Goal: Task Accomplishment & Management: Complete application form

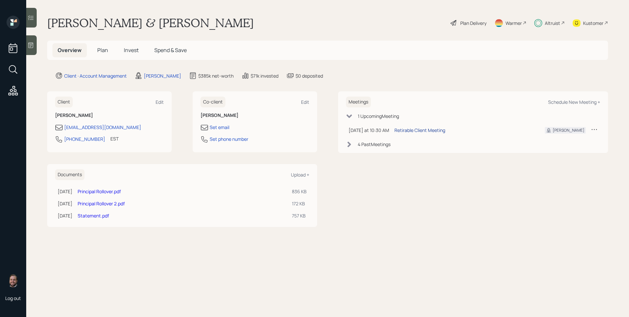
click at [410, 132] on div "Retirable Client Meeting" at bounding box center [419, 130] width 51 height 7
click at [537, 21] on icon at bounding box center [538, 23] width 8 height 8
click at [99, 51] on span "Plan" at bounding box center [102, 50] width 11 height 7
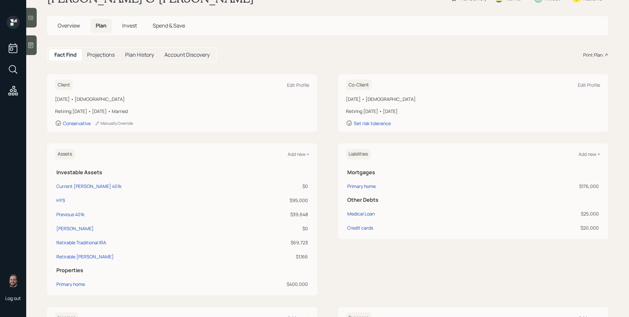
scroll to position [32, 0]
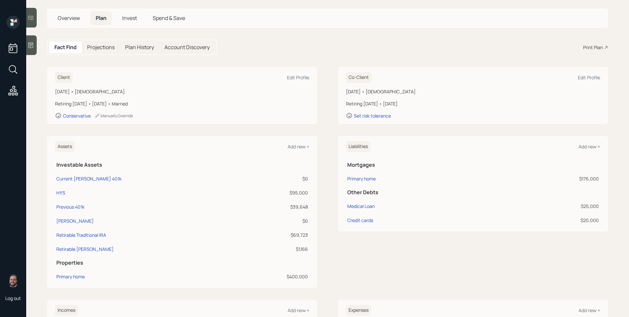
click at [320, 139] on div "Assets Add new + Investable Assets Current Roth 401k $0 HYS $95,000 Previous 40…" at bounding box center [327, 212] width 561 height 152
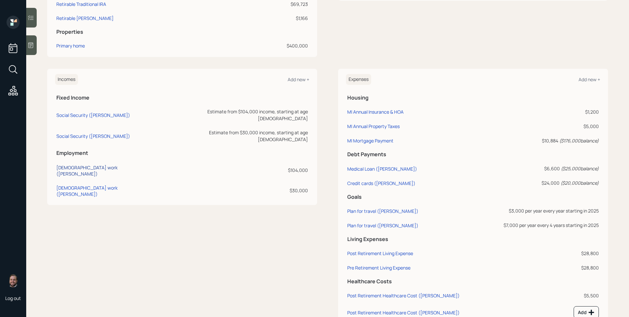
click at [104, 164] on div "Full-time work (Morledge)" at bounding box center [106, 170] width 101 height 12
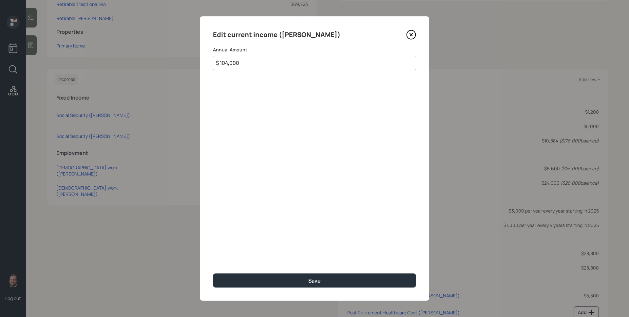
click at [279, 64] on input "$ 104,000" at bounding box center [314, 63] width 203 height 14
type input "$ 0"
click at [213, 274] on button "Save" at bounding box center [314, 281] width 203 height 14
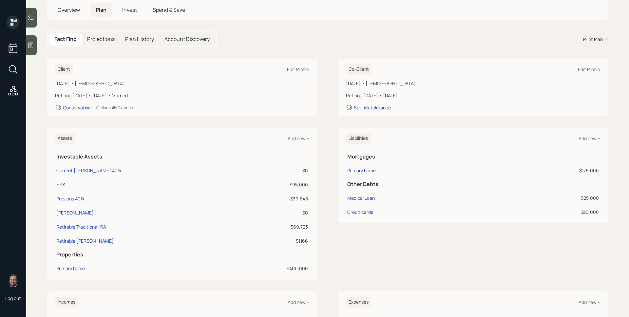
scroll to position [38, 0]
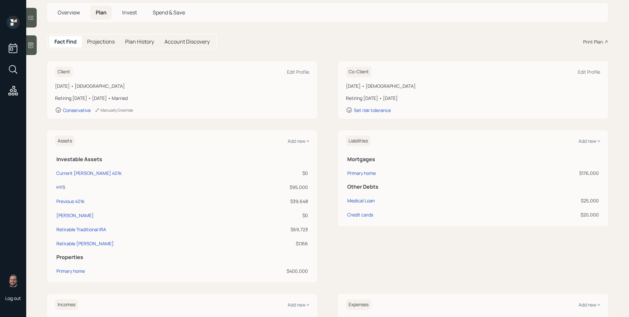
click at [57, 187] on div "HYS" at bounding box center [60, 187] width 9 height 7
select select "taxable"
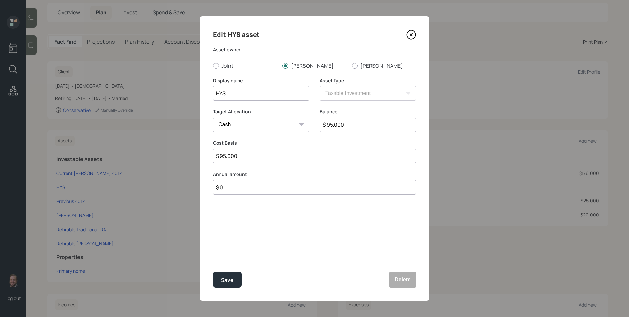
click at [415, 36] on icon at bounding box center [411, 34] width 9 height 9
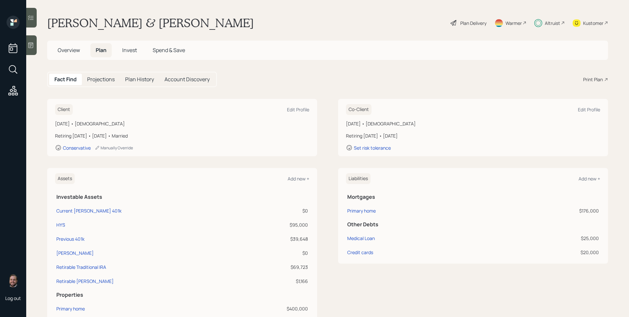
click at [126, 54] on span "Invest" at bounding box center [129, 50] width 15 height 7
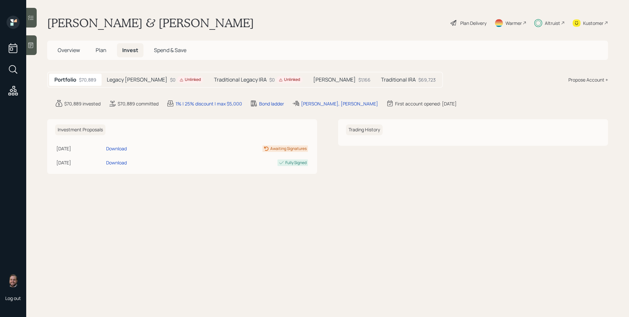
click at [381, 79] on h5 "Traditional IRA" at bounding box center [398, 80] width 35 height 6
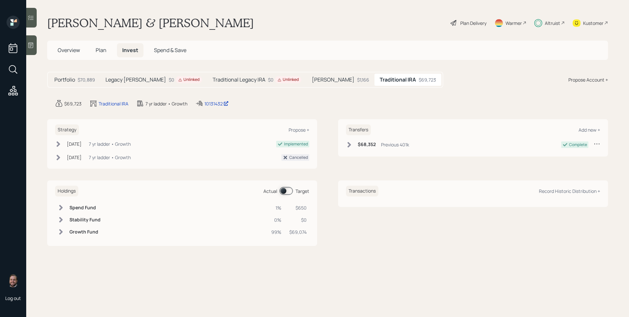
click at [288, 195] on span at bounding box center [285, 191] width 13 height 8
click at [288, 194] on span at bounding box center [285, 191] width 13 height 8
click at [100, 49] on span "Plan" at bounding box center [101, 50] width 11 height 7
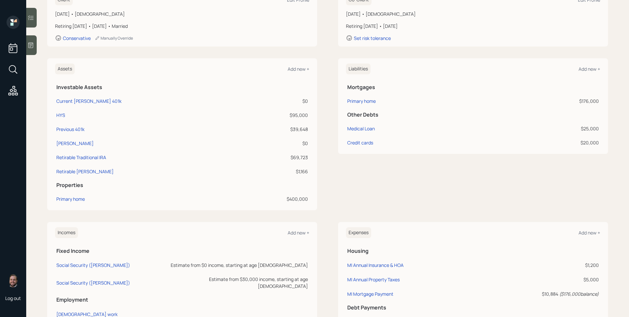
scroll to position [217, 0]
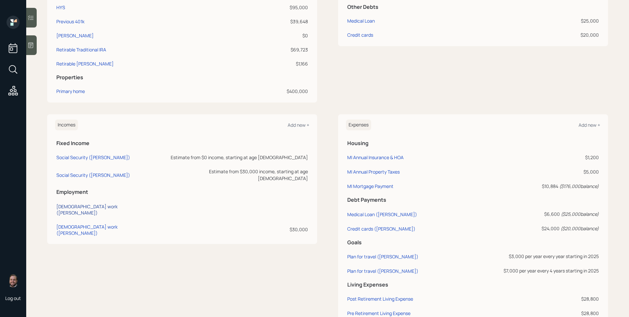
click at [80, 203] on div "Full-time work (Morledge)" at bounding box center [107, 209] width 102 height 12
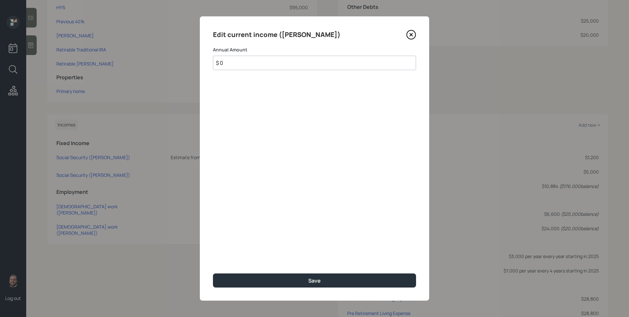
click at [274, 64] on input "$ 0" at bounding box center [314, 63] width 203 height 14
type input "$ 104,000"
click at [213, 274] on button "Save" at bounding box center [314, 281] width 203 height 14
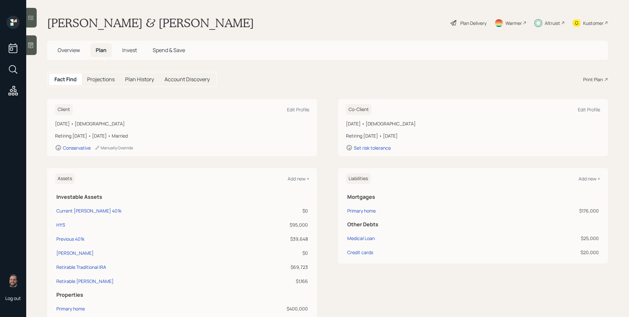
scroll to position [288, 0]
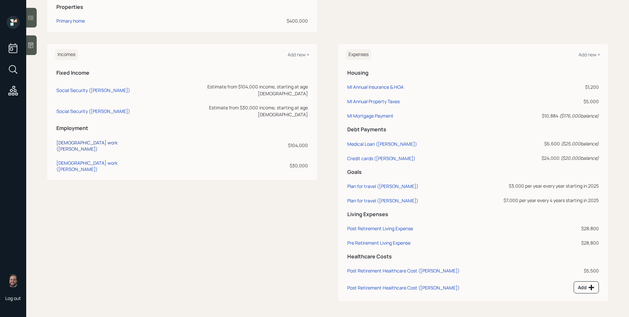
click at [92, 140] on div "Full-time work (Morledge)" at bounding box center [106, 146] width 101 height 12
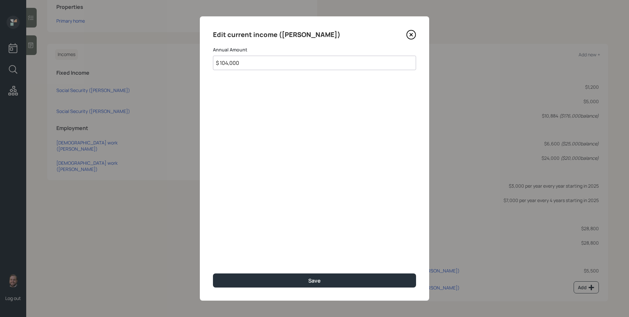
click at [224, 67] on input "$ 104,000" at bounding box center [314, 63] width 203 height 14
type input "$ 0"
click at [213, 274] on button "Save" at bounding box center [314, 281] width 203 height 14
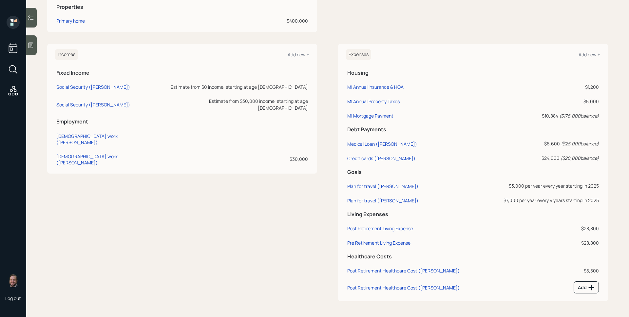
click at [296, 58] on div "Incomes Add new +" at bounding box center [182, 54] width 254 height 11
click at [296, 54] on div "Add new +" at bounding box center [299, 54] width 22 height 6
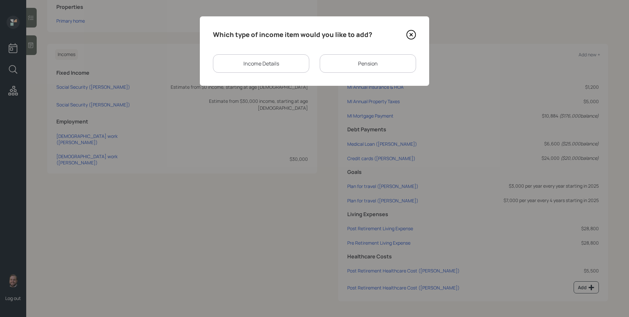
click at [279, 59] on div "Income Details" at bounding box center [261, 63] width 96 height 18
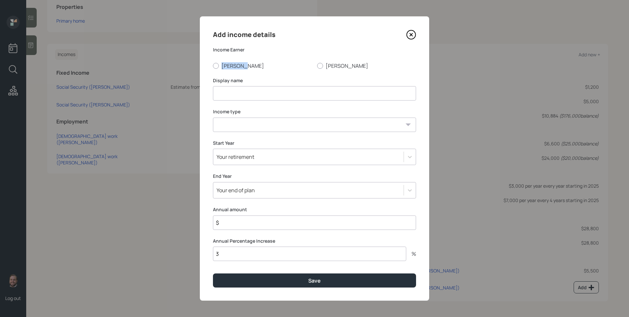
click at [279, 59] on div "Income Earner Morledge Nicole" at bounding box center [314, 58] width 203 height 23
click at [228, 69] on label "[PERSON_NAME]" at bounding box center [262, 65] width 99 height 7
click at [213, 66] on input "[PERSON_NAME]" at bounding box center [213, 66] width 0 height 0
radio input "true"
click at [231, 93] on input at bounding box center [314, 93] width 203 height 14
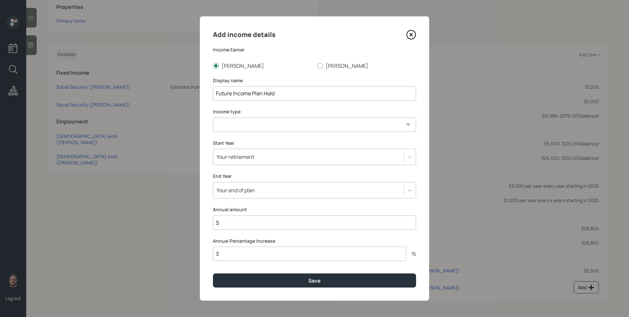
type input "Future Income Plan Hold"
click at [219, 127] on select "Full-time work Part-time work Self employment Other" at bounding box center [314, 125] width 203 height 14
select select "salary"
click at [213, 118] on select "Full-time work Part-time work Self employment Other" at bounding box center [314, 125] width 203 height 14
click at [261, 156] on div "Your retirement" at bounding box center [308, 156] width 190 height 11
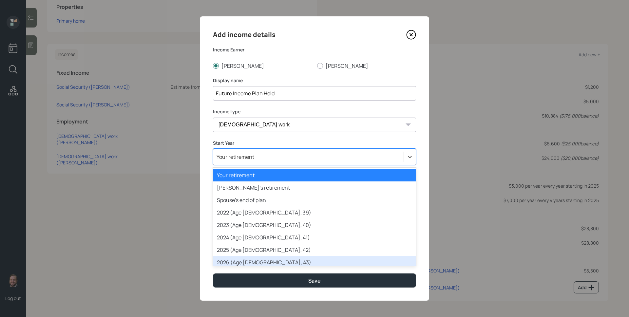
click at [255, 260] on div "2026 (Age 43, 43)" at bounding box center [314, 262] width 203 height 12
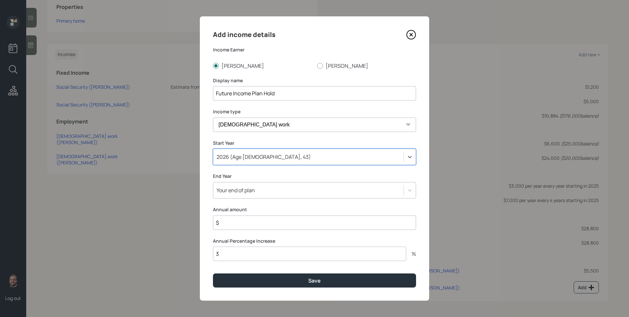
click at [251, 193] on div "Your end of plan" at bounding box center [236, 190] width 38 height 7
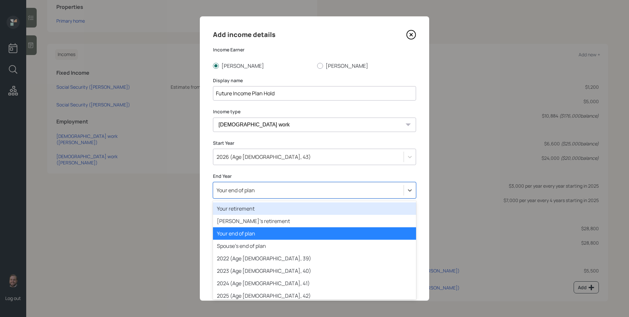
click at [251, 210] on div "Your retirement" at bounding box center [314, 208] width 203 height 12
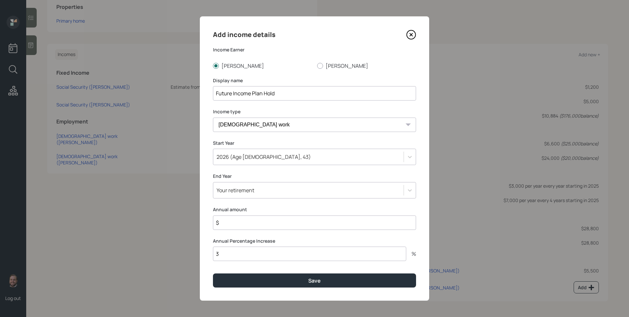
click at [256, 229] on input "$" at bounding box center [314, 223] width 203 height 14
type input "$ 100,000"
click at [213, 274] on button "Save" at bounding box center [314, 281] width 203 height 14
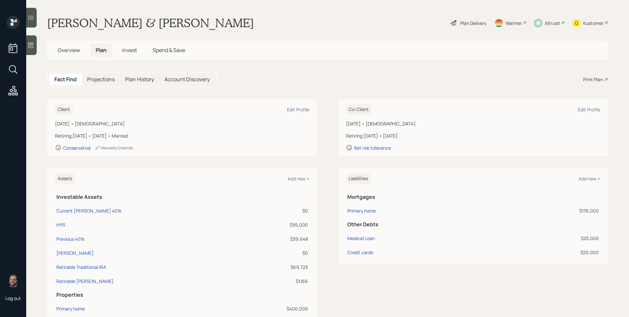
click at [468, 21] on div "Plan Delivery" at bounding box center [473, 23] width 26 height 7
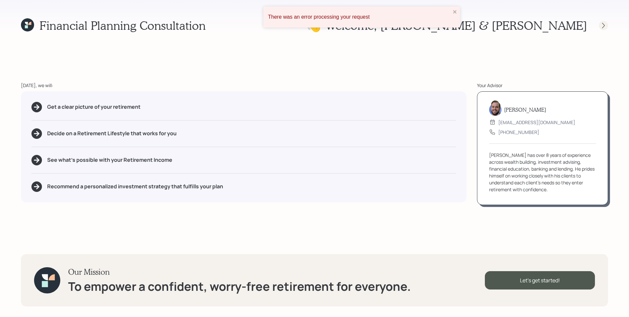
click at [607, 26] on div at bounding box center [603, 25] width 9 height 9
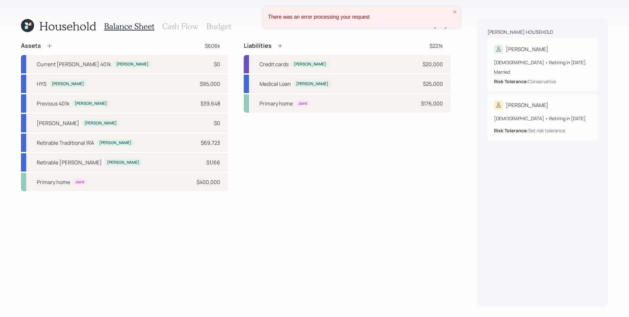
click at [451, 11] on div "There was an error processing your request" at bounding box center [361, 17] width 197 height 21
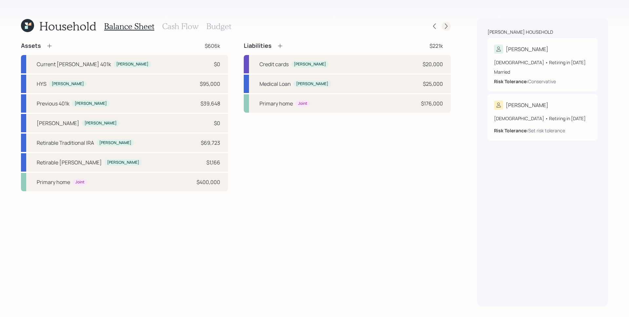
click at [447, 25] on icon at bounding box center [446, 26] width 7 height 7
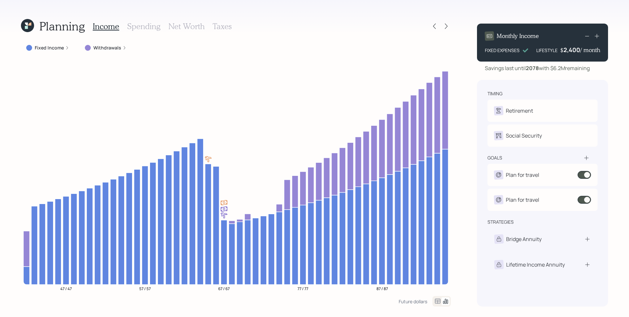
click at [30, 28] on icon at bounding box center [27, 25] width 13 height 13
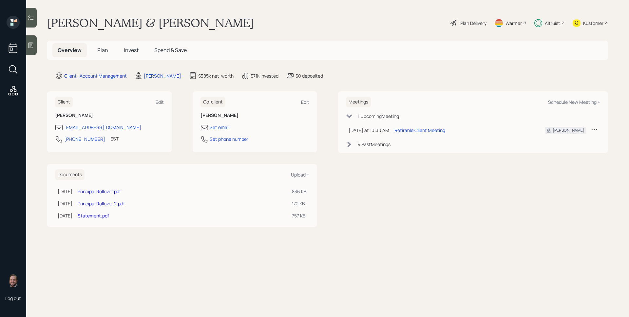
click at [129, 48] on span "Invest" at bounding box center [131, 50] width 15 height 7
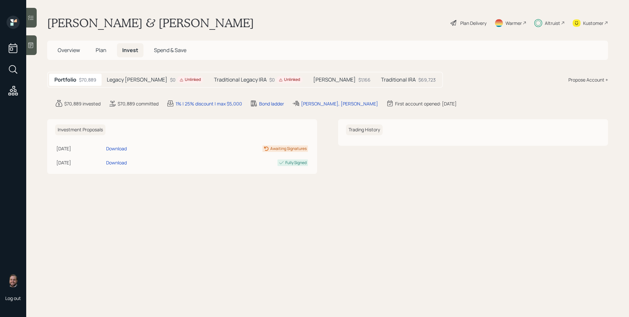
click at [381, 80] on h5 "Traditional IRA" at bounding box center [398, 80] width 35 height 6
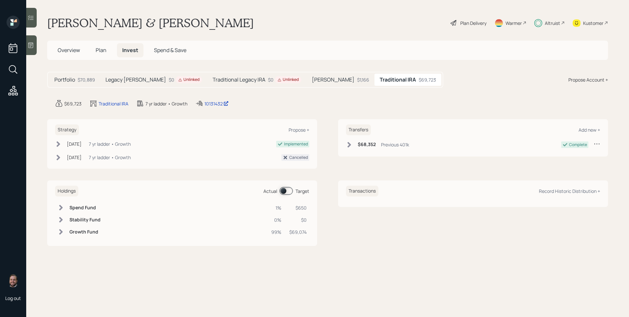
click at [283, 190] on span at bounding box center [285, 191] width 13 height 8
click at [285, 190] on span at bounding box center [285, 191] width 13 height 8
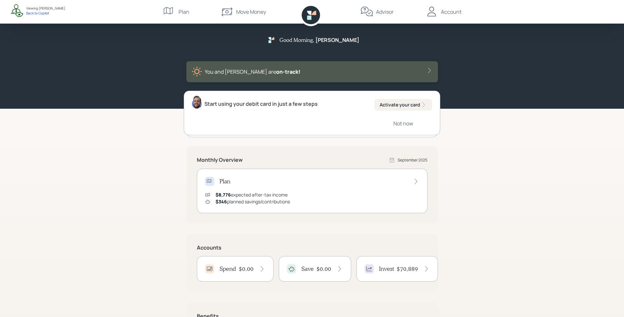
click at [505, 91] on div "Good Morning , [PERSON_NAME] You and [PERSON_NAME] are on‑track!" at bounding box center [312, 54] width 624 height 109
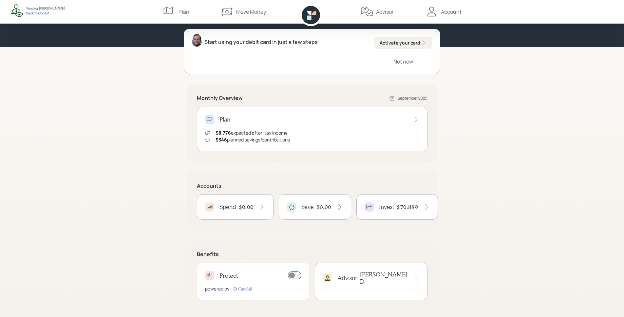
scroll to position [66, 0]
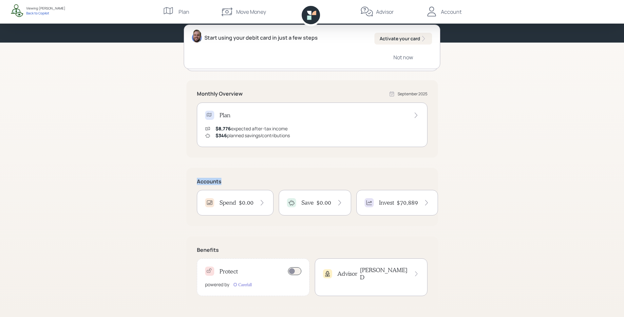
drag, startPoint x: 196, startPoint y: 183, endPoint x: 224, endPoint y: 183, distance: 28.5
click at [224, 183] on div "Accounts Spend $0.00 Save $0.00 Invest $70,889" at bounding box center [312, 197] width 252 height 58
click at [224, 183] on h5 "Accounts" at bounding box center [312, 182] width 231 height 6
click at [402, 206] on h4 "$70,889" at bounding box center [407, 202] width 21 height 7
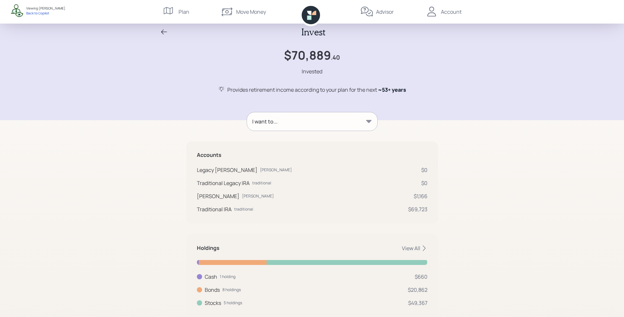
scroll to position [11, 0]
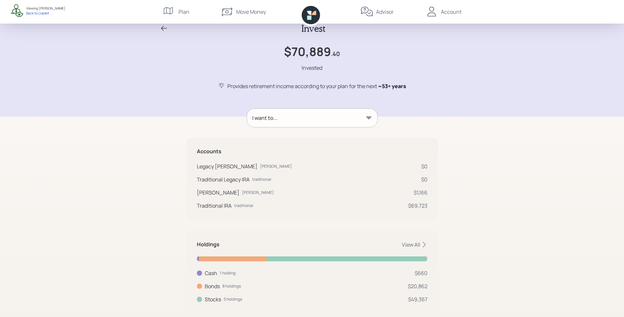
drag, startPoint x: 428, startPoint y: 163, endPoint x: 413, endPoint y: 163, distance: 15.4
click at [396, 164] on div "Accounts Legacy [PERSON_NAME] [PERSON_NAME] $0 Traditional Legacy IRA tradition…" at bounding box center [312, 179] width 252 height 82
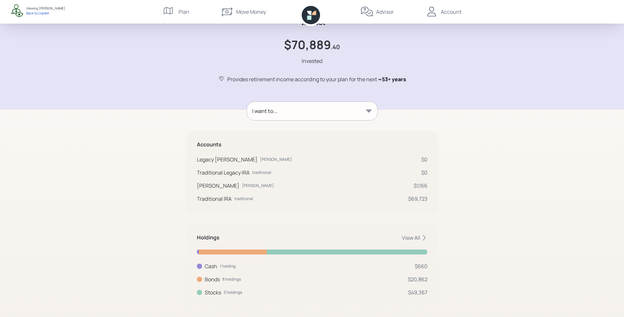
scroll to position [26, 0]
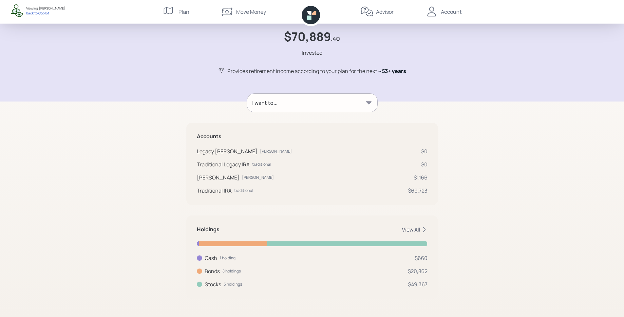
click at [424, 227] on icon at bounding box center [424, 229] width 7 height 7
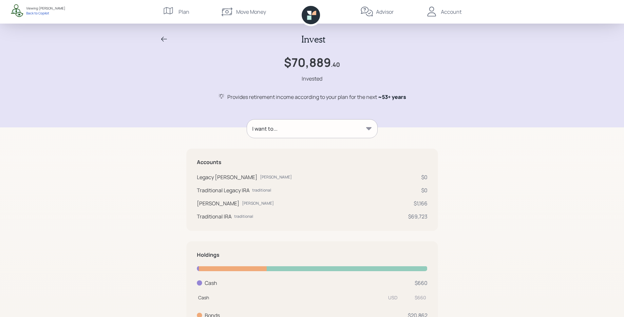
scroll to position [0, 0]
click at [331, 128] on div "I want to..." at bounding box center [312, 129] width 130 height 18
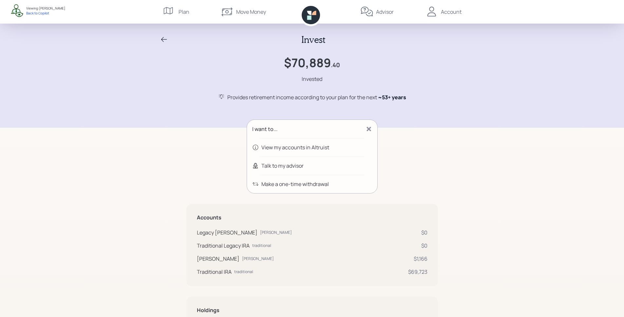
click at [279, 168] on div "Talk to my advisor" at bounding box center [282, 166] width 42 height 8
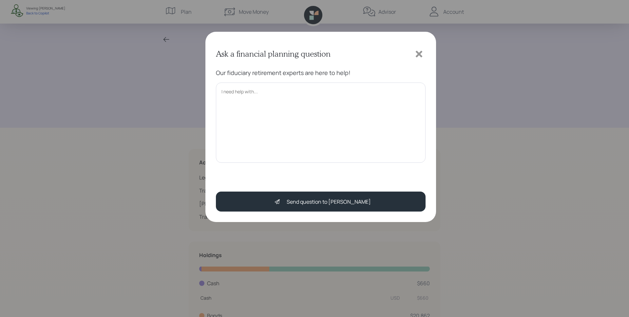
click at [420, 55] on icon at bounding box center [419, 54] width 7 height 7
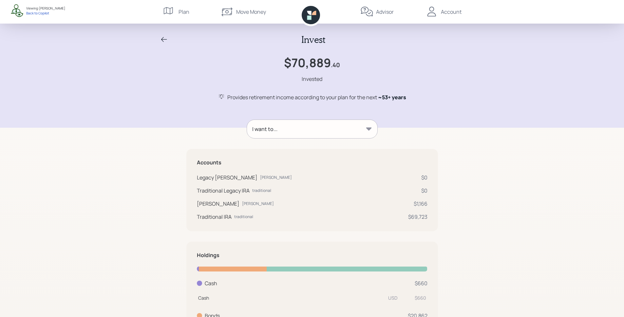
click at [292, 129] on div "I want to..." at bounding box center [312, 129] width 130 height 18
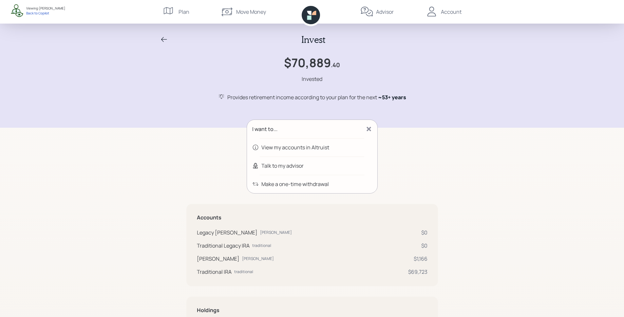
click at [313, 17] on icon at bounding box center [311, 15] width 18 height 18
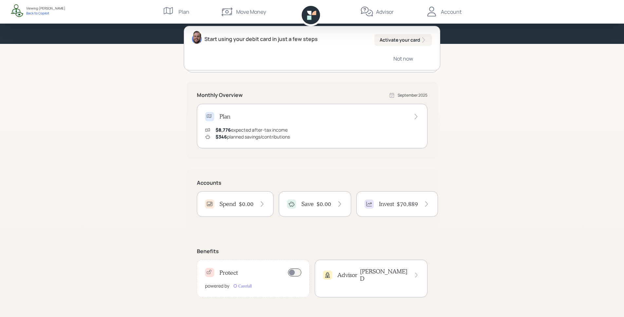
scroll to position [66, 0]
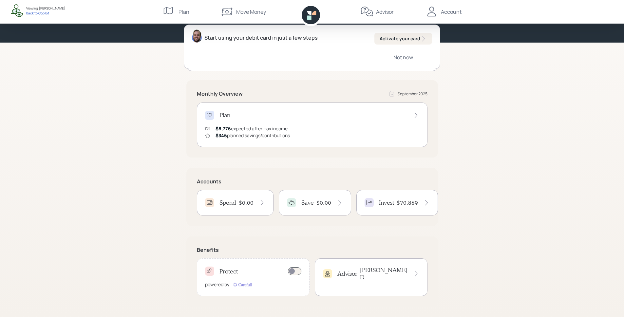
click at [239, 278] on div "Protect powered by" at bounding box center [253, 277] width 113 height 38
click at [472, 227] on div "Good Morning , [PERSON_NAME] You and [PERSON_NAME] are on‑track! Start using yo…" at bounding box center [312, 125] width 624 height 383
click at [387, 277] on div "Advisor [PERSON_NAME]" at bounding box center [371, 277] width 113 height 38
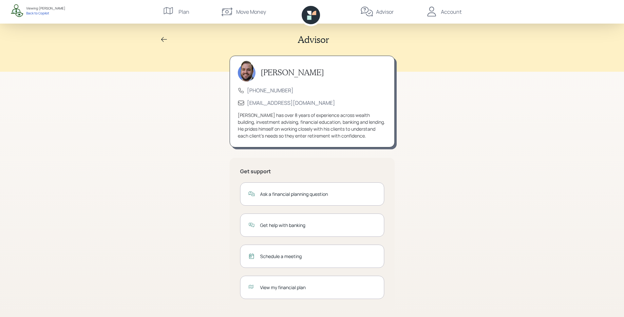
click at [280, 197] on div "Ask a financial planning question" at bounding box center [318, 194] width 116 height 7
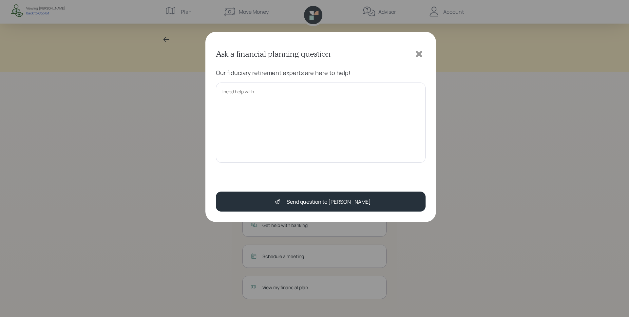
click at [421, 54] on icon at bounding box center [419, 54] width 10 height 10
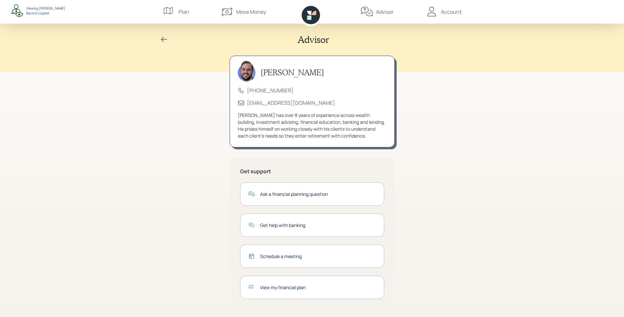
click at [306, 222] on div "Get help with banking" at bounding box center [318, 225] width 116 height 7
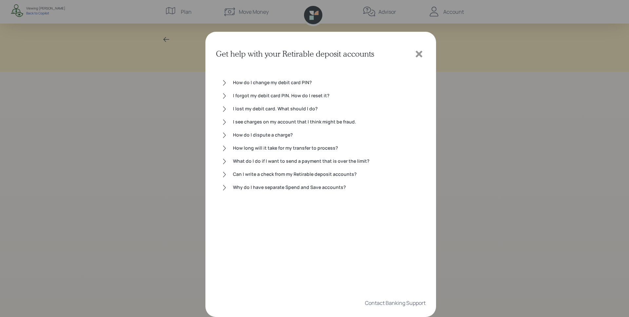
click at [269, 145] on div "How long will it take for my transfer to process?" at bounding box center [326, 148] width 187 height 8
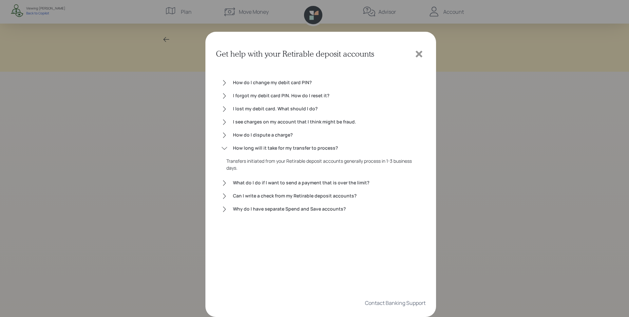
click at [269, 135] on div "How do I dispute a charge?" at bounding box center [326, 135] width 187 height 8
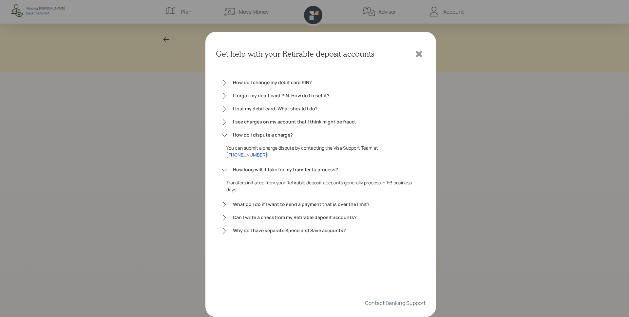
click at [262, 130] on div "How do I change my debit card PIN? I forgot my debit card PIN. How do I reset i…" at bounding box center [321, 177] width 210 height 218
click at [262, 131] on div "How do I dispute a charge?" at bounding box center [326, 135] width 187 height 8
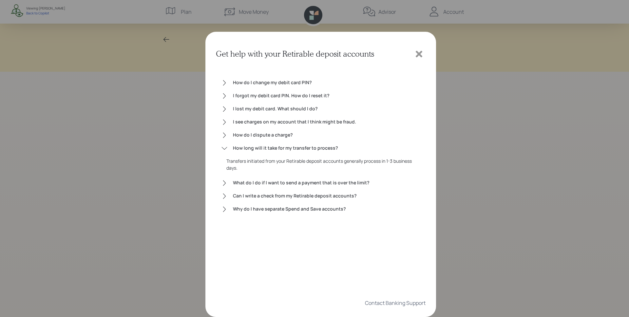
click at [304, 147] on div "How long will it take for my transfer to process?" at bounding box center [326, 148] width 187 height 8
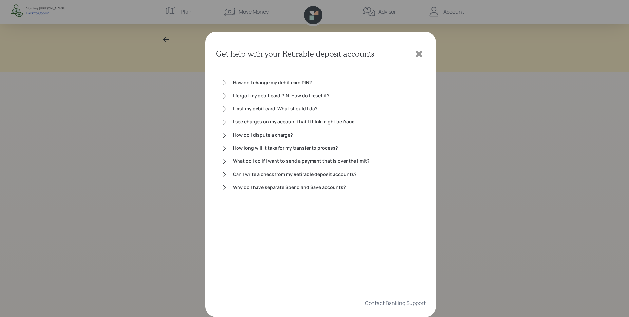
click at [421, 52] on icon at bounding box center [419, 54] width 7 height 7
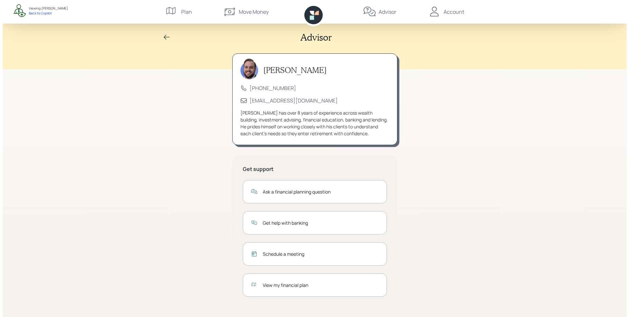
scroll to position [3, 0]
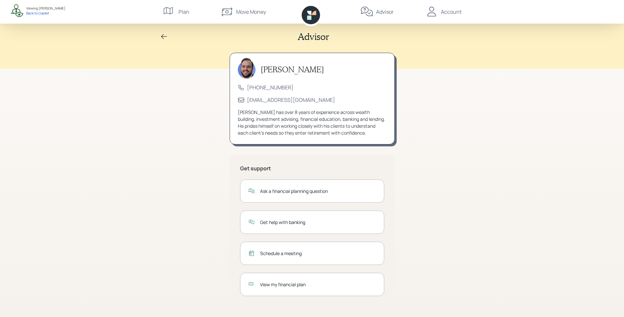
click at [278, 253] on div "Schedule a meeting" at bounding box center [318, 253] width 116 height 7
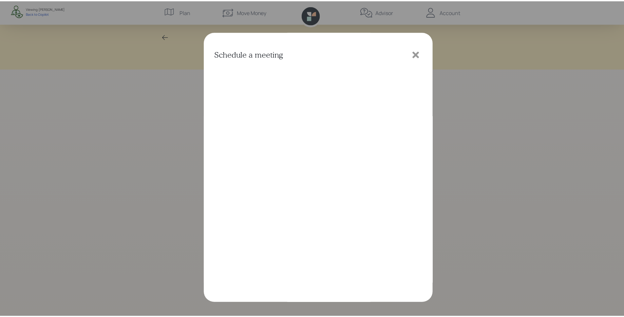
scroll to position [2, 0]
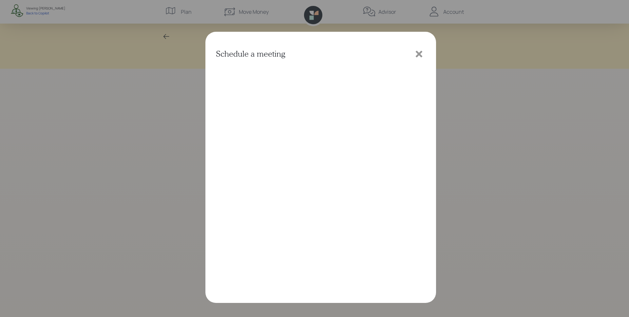
click at [420, 54] on icon at bounding box center [419, 54] width 7 height 7
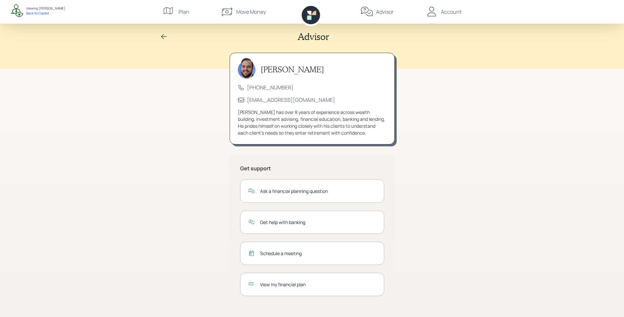
click at [311, 257] on div "Schedule a meeting" at bounding box center [312, 253] width 144 height 23
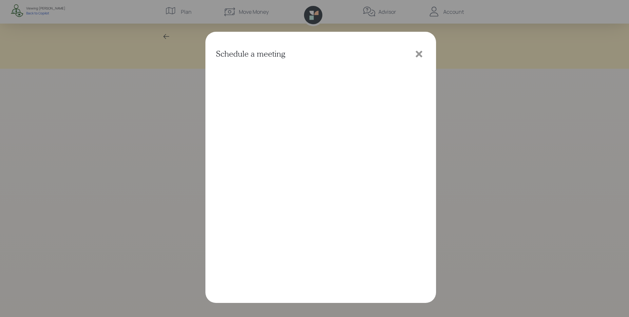
click at [412, 54] on div at bounding box center [418, 53] width 13 height 13
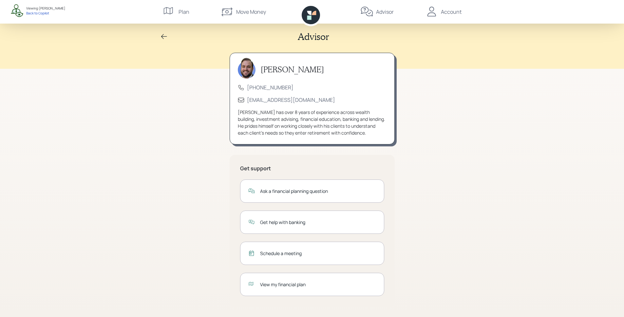
click at [278, 283] on div "View my financial plan" at bounding box center [318, 284] width 116 height 7
click at [442, 11] on div "Account" at bounding box center [451, 12] width 21 height 8
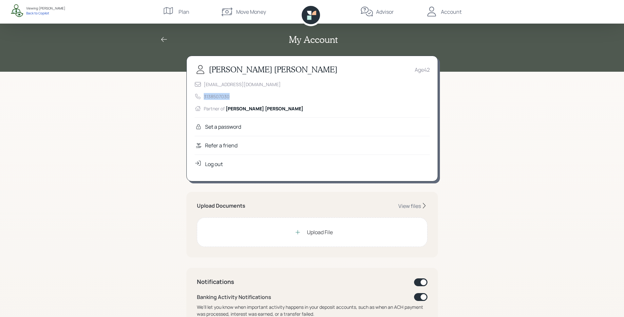
drag, startPoint x: 229, startPoint y: 97, endPoint x: 190, endPoint y: 96, distance: 39.6
click at [190, 96] on div "[PERSON_NAME] Age [DEMOGRAPHIC_DATA] [EMAIL_ADDRESS][DOMAIN_NAME] 3138507030 Pa…" at bounding box center [312, 119] width 252 height 126
click at [209, 89] on div "[EMAIL_ADDRESS][DOMAIN_NAME] 3138507030 Partner of [PERSON_NAME]" at bounding box center [312, 96] width 235 height 31
drag, startPoint x: 204, startPoint y: 86, endPoint x: 247, endPoint y: 86, distance: 42.3
click at [247, 86] on div "[EMAIL_ADDRESS][DOMAIN_NAME]" at bounding box center [242, 84] width 77 height 7
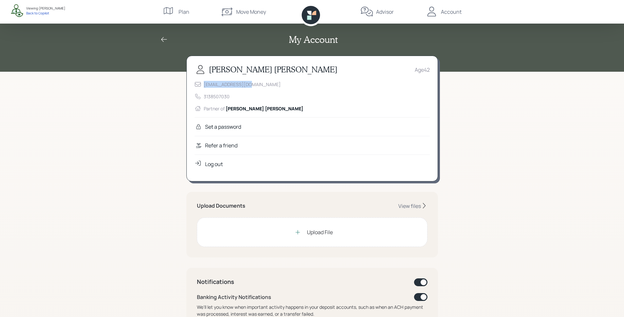
drag, startPoint x: 249, startPoint y: 86, endPoint x: 257, endPoint y: 92, distance: 9.9
click at [249, 86] on div "[EMAIL_ADDRESS][DOMAIN_NAME] 3138507030 Partner of [PERSON_NAME]" at bounding box center [312, 96] width 235 height 31
click at [221, 148] on div "Refer a friend" at bounding box center [221, 145] width 32 height 8
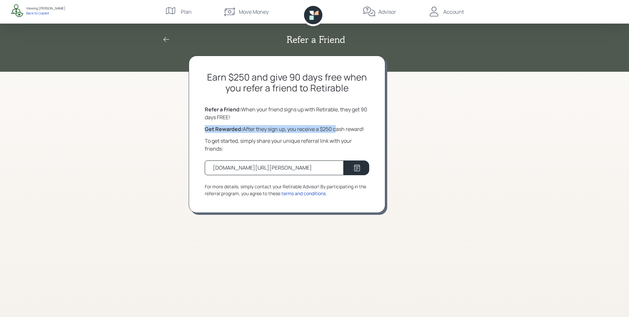
drag, startPoint x: 334, startPoint y: 129, endPoint x: 316, endPoint y: 124, distance: 18.0
click at [316, 124] on div "Earn $250 and give 90 days free when you refer a friend to Retirable Refer a Fr…" at bounding box center [287, 134] width 197 height 157
click at [324, 131] on div "Get Rewarded: After they sign up, you receive a $250 cash reward!" at bounding box center [287, 129] width 164 height 8
click at [315, 20] on icon at bounding box center [313, 15] width 18 height 18
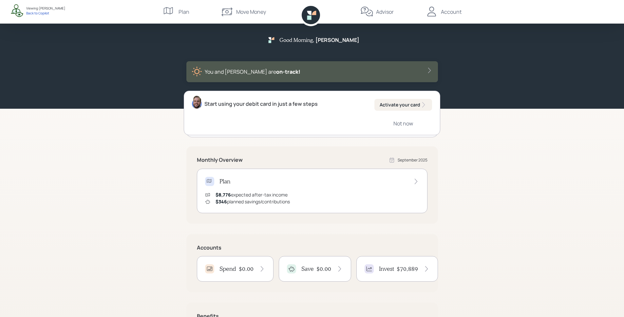
scroll to position [66, 0]
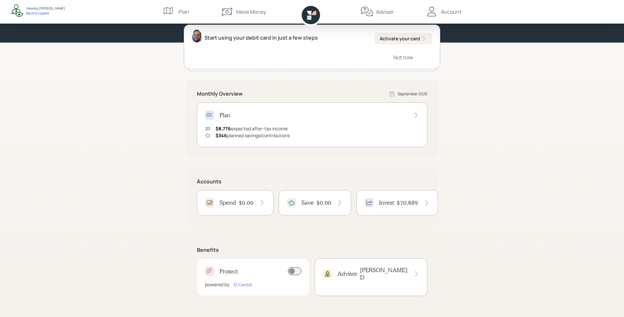
click at [391, 267] on h4 "[PERSON_NAME]" at bounding box center [384, 274] width 48 height 14
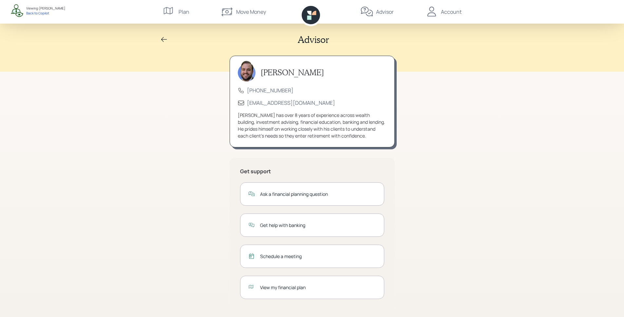
click at [310, 12] on icon at bounding box center [309, 13] width 4 height 4
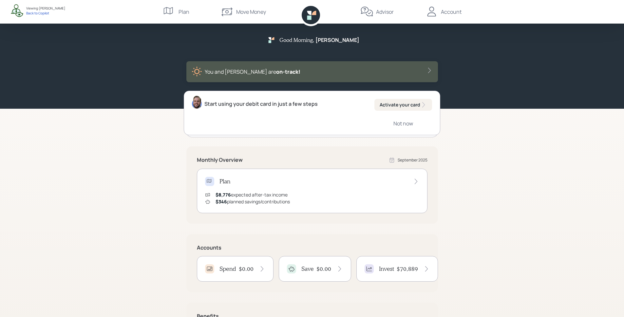
click at [528, 124] on div "Good Morning , [PERSON_NAME] You and [PERSON_NAME] are on‑track! Start using yo…" at bounding box center [312, 191] width 624 height 383
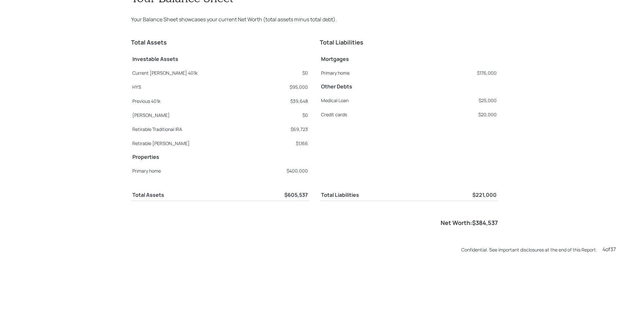
scroll to position [634, 0]
